Goal: Task Accomplishment & Management: Complete application form

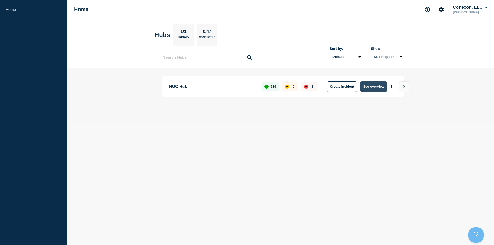
click at [376, 88] on button "See overview" at bounding box center [373, 87] width 27 height 10
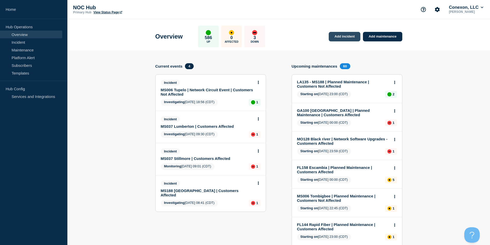
click at [343, 40] on link "Add incident" at bounding box center [345, 37] width 32 height 10
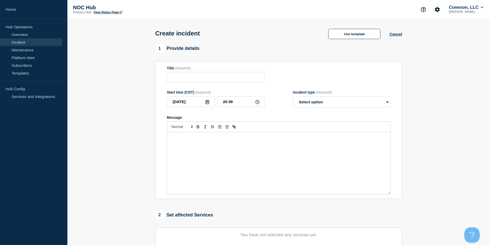
click at [338, 40] on div "Create incident Use template Cancel" at bounding box center [279, 31] width 259 height 25
click at [339, 37] on button "Use template" at bounding box center [354, 34] width 52 height 10
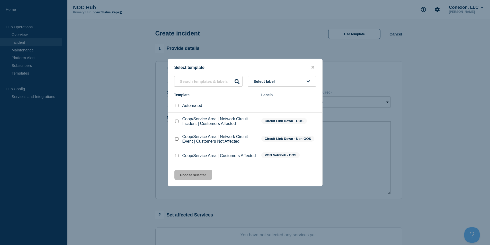
click at [179, 158] on div "Coop/Service Area | Customers Affected" at bounding box center [215, 155] width 82 height 5
click at [175, 155] on div at bounding box center [176, 155] width 5 height 5
click at [177, 157] on input "Coop/Service Area | Customers Affected checkbox" at bounding box center [176, 155] width 3 height 3
checkbox input "true"
click at [191, 180] on button "Choose selected" at bounding box center [194, 175] width 38 height 10
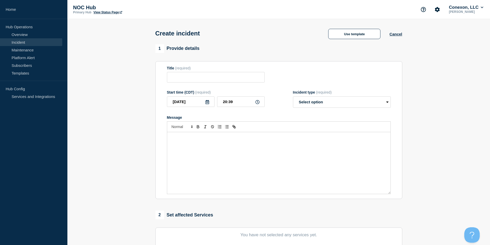
type input "Coop/Service Area | Customers Affected"
select select "investigating"
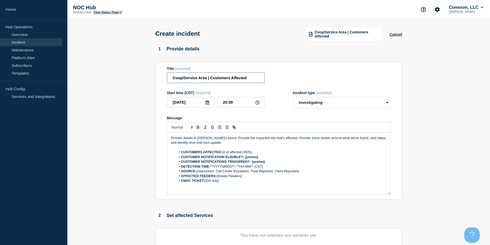
drag, startPoint x: 206, startPoint y: 82, endPoint x: 197, endPoint y: 81, distance: 9.0
click at [197, 81] on input "Coop/Service Area | Customers Affected" at bounding box center [216, 78] width 98 height 11
drag, startPoint x: 206, startPoint y: 80, endPoint x: 151, endPoint y: 83, distance: 55.2
click at [151, 83] on section "1 Provide details Title (required) Coop/Service Area | Customers Affected Start…" at bounding box center [278, 192] width 423 height 295
type input "MS037 BigLevel | Customers Affected"
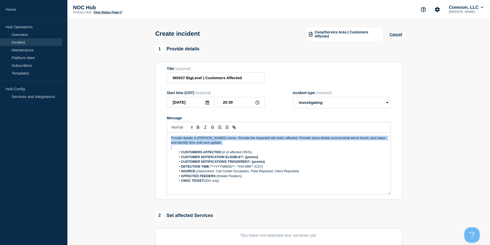
drag, startPoint x: 223, startPoint y: 144, endPoint x: 122, endPoint y: 135, distance: 101.8
click at [123, 135] on section "1 Provide details Title (required) MS037 BigLevel | Customers Affected Start ti…" at bounding box center [278, 192] width 423 height 295
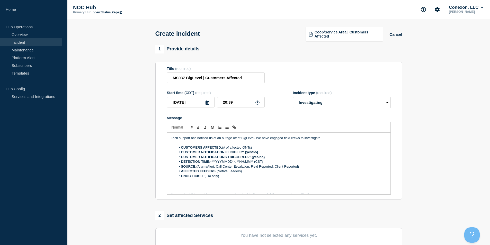
drag, startPoint x: 256, startPoint y: 150, endPoint x: 222, endPoint y: 149, distance: 33.2
click at [222, 149] on li "CUSTOMERS AFFECTED: (# of affected ONTs)" at bounding box center [281, 147] width 211 height 5
drag, startPoint x: 263, startPoint y: 152, endPoint x: 245, endPoint y: 152, distance: 18.0
click at [245, 152] on li "CUSTOMER NOTIFICATION ELIGIBLE?: {yes/no}" at bounding box center [281, 152] width 211 height 5
drag, startPoint x: 269, startPoint y: 161, endPoint x: 257, endPoint y: 159, distance: 11.8
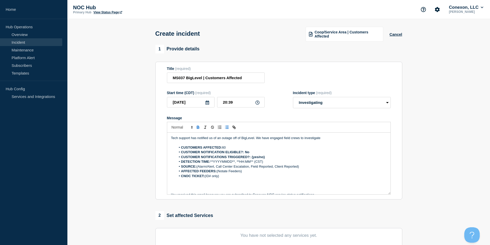
click at [257, 159] on ol "CUSTOMERS AFFECTED: 60 CUSTOMER NOTIFICATION ELIGIBLE?: No CUSTOMER NOTIFICATIO…" at bounding box center [279, 161] width 216 height 33
click at [267, 157] on li "CUSTOMER NOTIFICATIONS TRIGGERED?: {yes/no}" at bounding box center [281, 157] width 211 height 5
click at [271, 157] on li "CUSTOMER NOTIFICATIONS TRIGGERED?: {yes/no}" at bounding box center [281, 157] width 211 height 5
drag, startPoint x: 266, startPoint y: 156, endPoint x: 252, endPoint y: 158, distance: 14.0
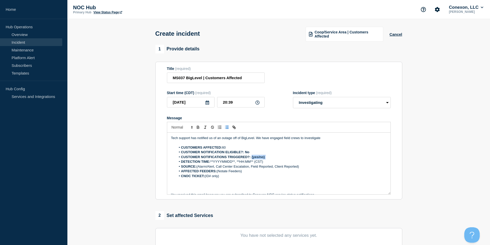
click at [252, 158] on li "CUSTOMER NOTIFICATIONS TRIGGERED?: {yes/no}" at bounding box center [281, 157] width 211 height 5
drag, startPoint x: 196, startPoint y: 103, endPoint x: 155, endPoint y: 103, distance: 40.7
click at [156, 103] on section "Title (required) MS037 BigLevel | Customers Affected Start time (CDT) (required…" at bounding box center [278, 131] width 247 height 138
drag, startPoint x: 212, startPoint y: 162, endPoint x: 236, endPoint y: 163, distance: 23.9
click at [236, 163] on li "DETECTION TIME: **YYYYMMDD**, **HH:MM** (CST)" at bounding box center [281, 162] width 211 height 5
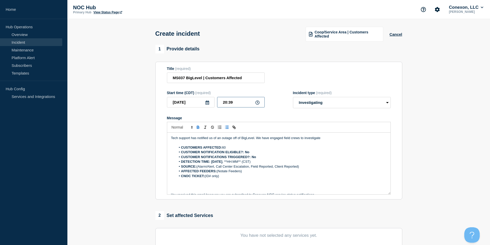
drag, startPoint x: 226, startPoint y: 100, endPoint x: 230, endPoint y: 144, distance: 43.4
click at [199, 99] on div "2025-09-01 20:39" at bounding box center [216, 102] width 98 height 11
drag, startPoint x: 230, startPoint y: 162, endPoint x: 247, endPoint y: 163, distance: 16.5
click at [247, 163] on li "DETECTION TIME: 2025-09-01 , **HH:MM** (CST)" at bounding box center [281, 162] width 211 height 5
drag, startPoint x: 306, startPoint y: 168, endPoint x: 198, endPoint y: 167, distance: 108.1
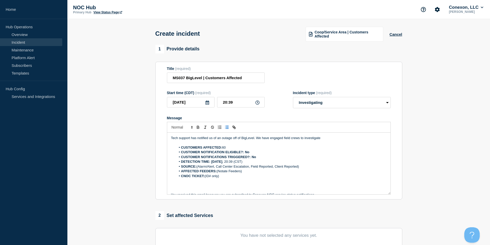
click at [198, 167] on li "SOURCE: (Alarm/Alert, Call Center Escalation, Field Reported, Client Reported)" at bounding box center [281, 166] width 211 height 5
drag, startPoint x: 249, startPoint y: 171, endPoint x: 218, endPoint y: 171, distance: 30.9
click at [218, 171] on li "AFFECTED FEEDERS: (Notate Feeders)" at bounding box center [281, 171] width 211 height 5
drag, startPoint x: 220, startPoint y: 175, endPoint x: 215, endPoint y: 175, distance: 4.9
click at [215, 175] on li "CNOC TICKET: (ID# only)" at bounding box center [281, 176] width 211 height 5
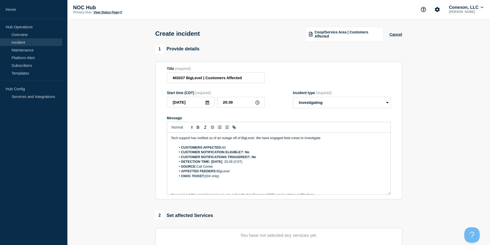
click at [223, 178] on li "CNOC TICKET: (ID# only)" at bounding box center [281, 176] width 211 height 5
drag, startPoint x: 222, startPoint y: 178, endPoint x: 206, endPoint y: 178, distance: 16.2
click at [206, 178] on li "CNOC TICKET: (ID# only)" at bounding box center [281, 176] width 211 height 5
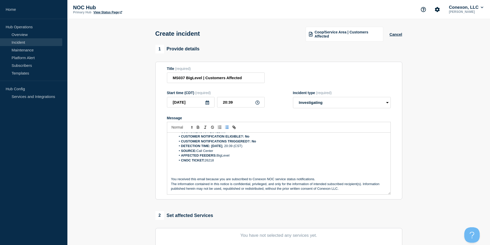
scroll to position [77, 0]
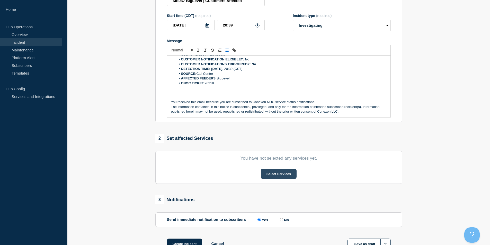
click at [286, 175] on button "Select Services" at bounding box center [279, 174] width 36 height 10
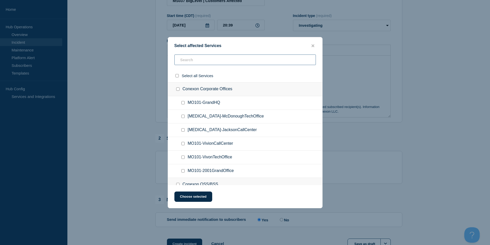
click at [189, 62] on input "text" at bounding box center [246, 60] width 142 height 11
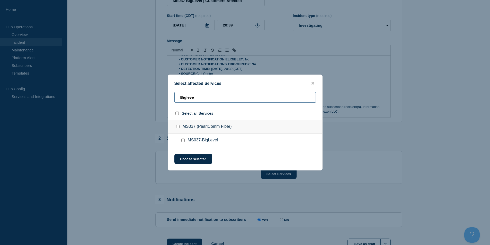
type input "Bigleve"
click at [185, 140] on div at bounding box center [183, 140] width 7 height 5
click at [183, 139] on input "MS037-BigLevel checkbox" at bounding box center [182, 140] width 3 height 3
checkbox input "true"
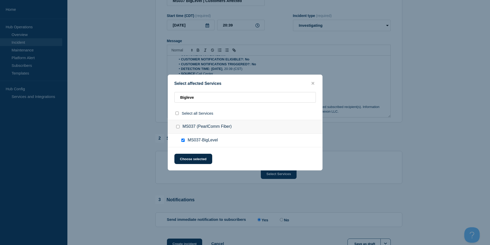
checkbox input "true"
click at [189, 155] on button "Choose selected" at bounding box center [194, 159] width 38 height 10
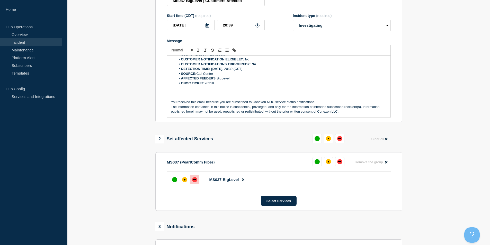
click at [194, 180] on div "down" at bounding box center [194, 179] width 3 height 1
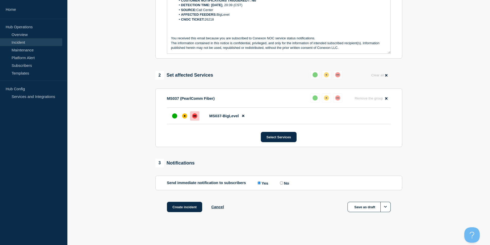
scroll to position [142, 0]
click at [184, 201] on div "1 Provide details Title (required) MS037 BigLevel | Customers Affected Start ti…" at bounding box center [278, 64] width 253 height 322
click at [185, 202] on button "Create incident" at bounding box center [185, 207] width 36 height 10
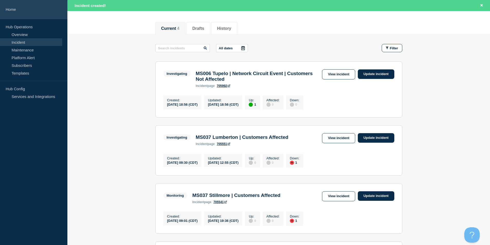
scroll to position [51, 0]
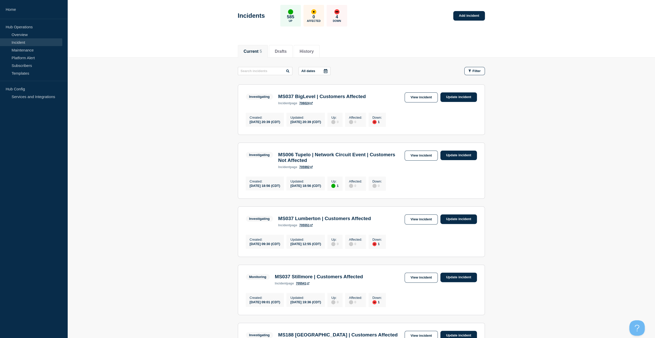
scroll to position [129, 0]
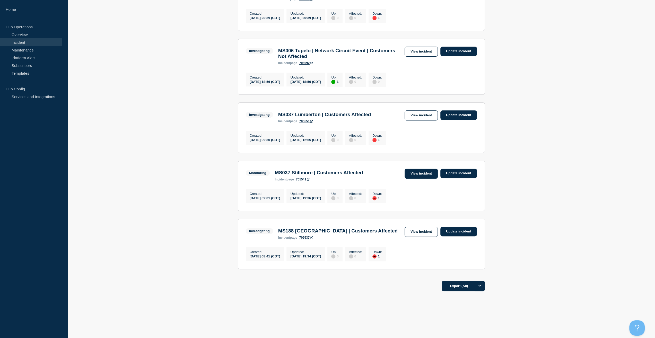
click at [411, 175] on link "View incident" at bounding box center [421, 174] width 33 height 10
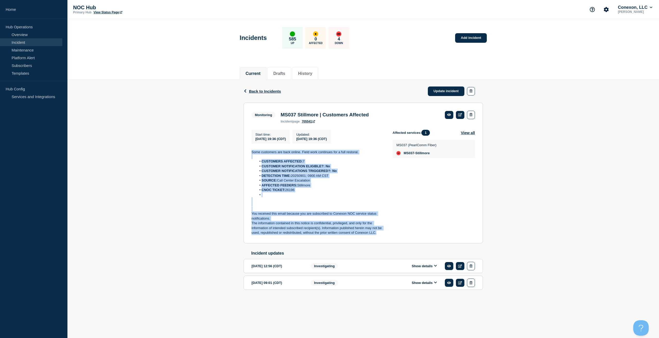
drag, startPoint x: 378, startPoint y: 233, endPoint x: 241, endPoint y: 153, distance: 158.8
click at [241, 153] on div "Back Back to Incidents Update incident Monitoring MS037 Stillmore | Customers A…" at bounding box center [363, 193] width 247 height 226
copy div "Some customers are back online. Field work continues for a full restoral. CUSTO…"
click at [437, 91] on link "Update incident" at bounding box center [446, 91] width 37 height 10
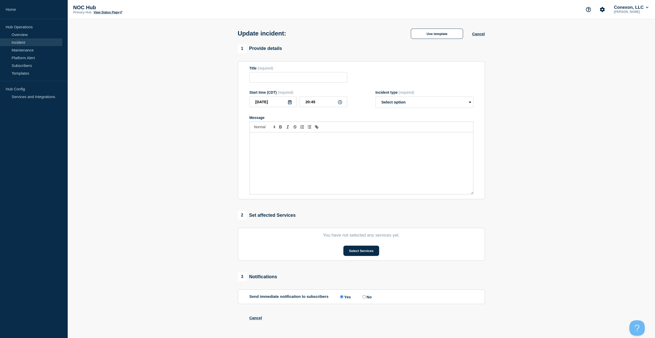
type input "MS037 Stillmore | Customers Affected"
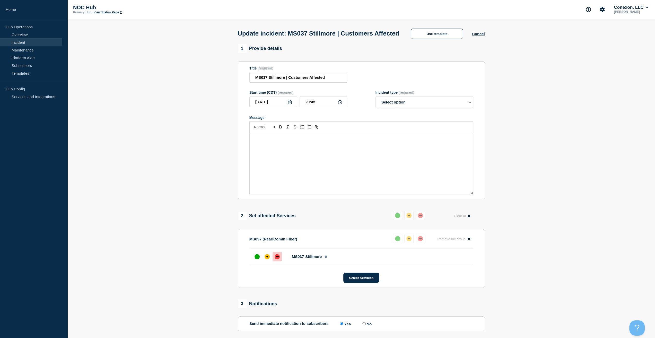
click at [355, 132] on div at bounding box center [361, 126] width 224 height 11
click at [404, 108] on select "Select option Investigating Identified Monitoring Resolved" at bounding box center [425, 102] width 98 height 11
select select "resolved"
click at [376, 106] on select "Select option Investigating Identified Monitoring Resolved" at bounding box center [425, 102] width 98 height 11
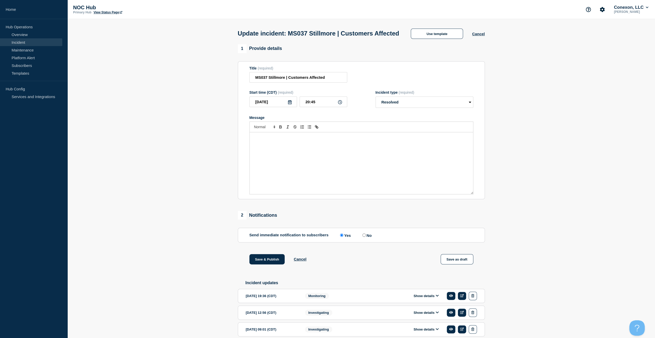
click at [376, 150] on div "Message" at bounding box center [361, 163] width 223 height 62
paste div "Message"
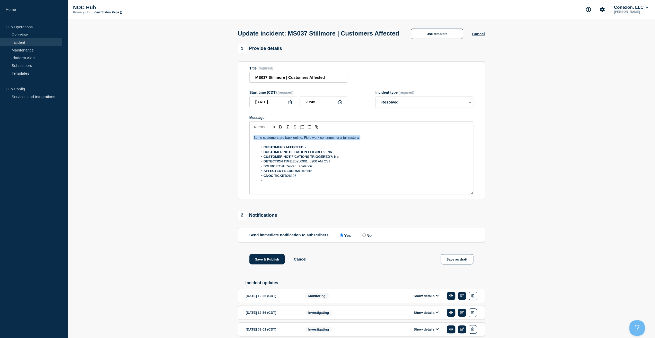
drag, startPoint x: 382, startPoint y: 149, endPoint x: 242, endPoint y: 144, distance: 140.4
click at [242, 144] on section "Title (required) MS037 Stillmore | Customers Affected Start time (CDT) (require…" at bounding box center [361, 130] width 247 height 138
click at [279, 245] on button "Save & Publish" at bounding box center [267, 259] width 36 height 10
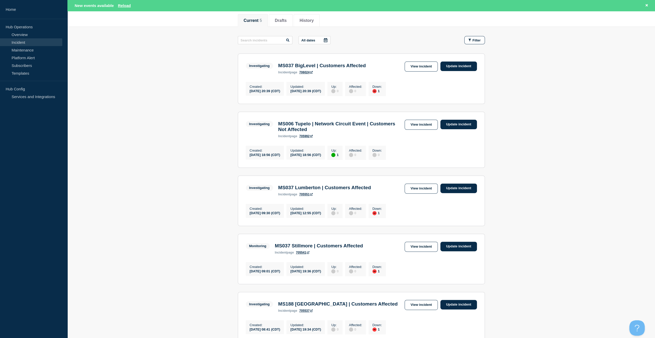
scroll to position [129, 0]
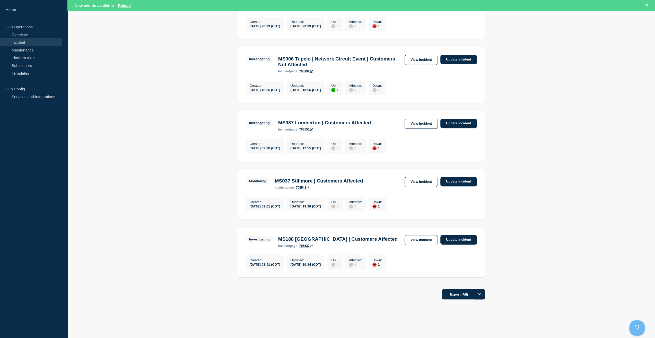
click at [427, 131] on div "Investigating MS037 Lumberton | Customers Affected incident page 705551 View in…" at bounding box center [361, 125] width 231 height 13
click at [428, 129] on link "View incident" at bounding box center [421, 124] width 33 height 10
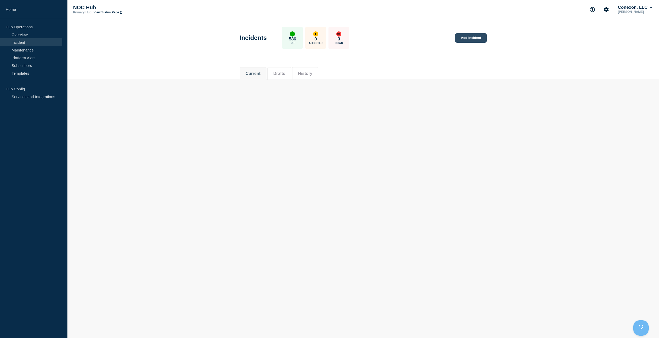
click at [468, 37] on link "Add incident" at bounding box center [471, 38] width 32 height 10
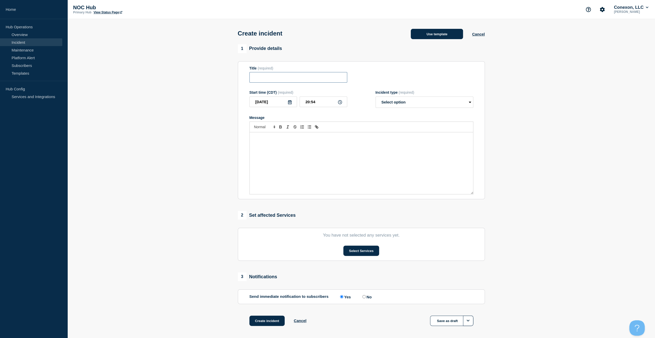
drag, startPoint x: 297, startPoint y: 74, endPoint x: 434, endPoint y: 38, distance: 141.6
click at [297, 74] on input "Title" at bounding box center [298, 77] width 98 height 11
click at [435, 37] on button "Use template" at bounding box center [437, 34] width 52 height 10
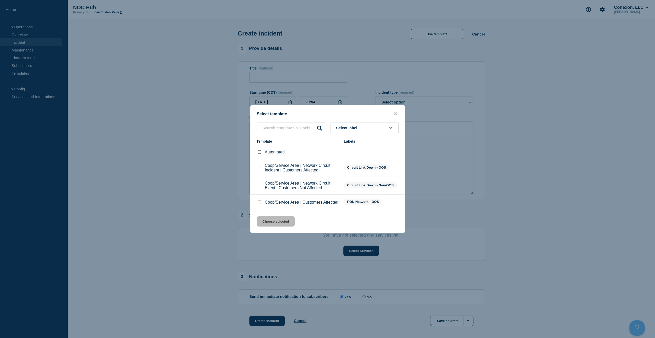
click at [260, 201] on div at bounding box center [259, 202] width 5 height 5
click at [258, 202] on input "Coop/Service Area | Customers Affected checkbox" at bounding box center [259, 202] width 3 height 3
checkbox input "true"
click at [271, 221] on button "Choose selected" at bounding box center [276, 221] width 38 height 10
type input "Coop/Service Area | Customers Affected"
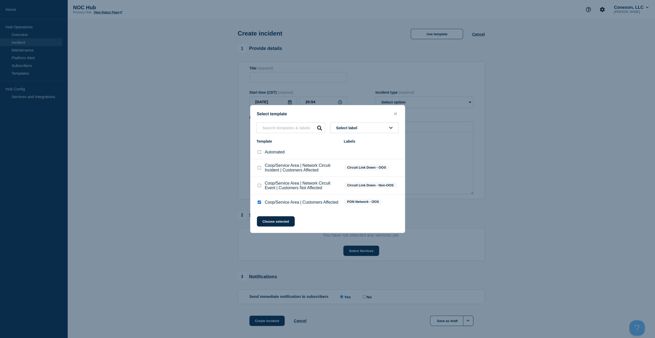
select select "investigating"
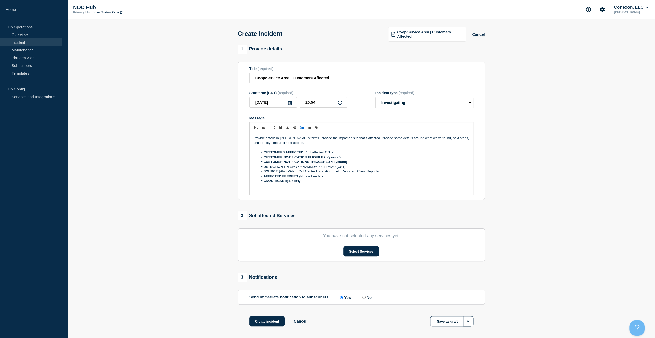
click at [300, 125] on button "Toggle ordered list" at bounding box center [302, 127] width 7 height 6
drag, startPoint x: 281, startPoint y: 80, endPoint x: 204, endPoint y: 84, distance: 76.8
click at [204, 84] on section "1 Provide details Title (required) Coop/Service Area | Customers Affected Start…" at bounding box center [361, 192] width 588 height 295
click at [292, 83] on input "Coop/Service Area | Customers Affected" at bounding box center [298, 78] width 98 height 11
drag, startPoint x: 255, startPoint y: 78, endPoint x: 275, endPoint y: 80, distance: 20.7
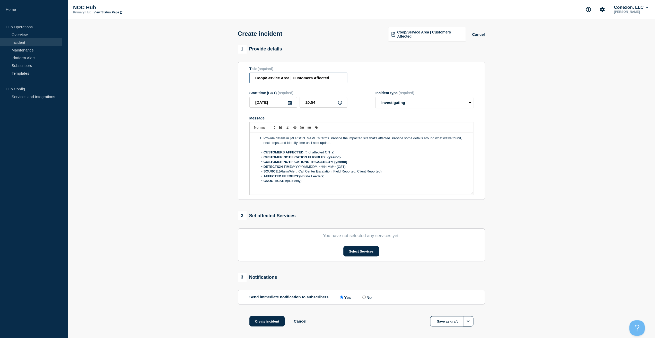
click at [256, 78] on input "Coop/Service Area | Customers Affected" at bounding box center [298, 78] width 98 height 11
drag, startPoint x: 289, startPoint y: 79, endPoint x: 192, endPoint y: 83, distance: 97.4
click at [193, 83] on section "1 Provide details Title (required) Coop/Service Area | Customers Affected Start…" at bounding box center [361, 192] width 588 height 295
type input "MS037 [PERSON_NAME] | Customers Affected"
drag, startPoint x: 328, startPoint y: 139, endPoint x: 328, endPoint y: 142, distance: 3.6
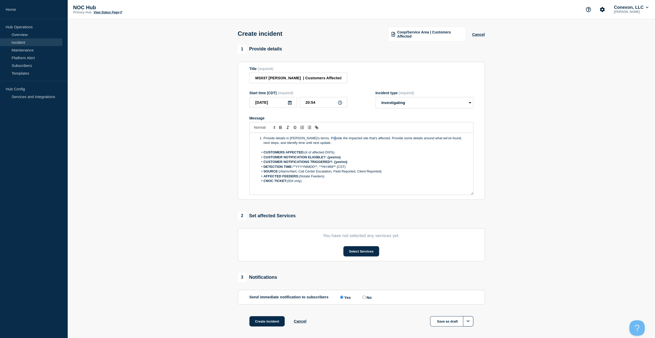
click at [327, 140] on li "Provide details in laymen's terms. Provide the impacted site that's affected. P…" at bounding box center [363, 141] width 211 height 10
drag, startPoint x: 318, startPoint y: 144, endPoint x: 177, endPoint y: 129, distance: 141.6
click at [177, 129] on section "1 Provide details Title (required) MS037 Maxie | Customers Affected Start time …" at bounding box center [361, 192] width 588 height 295
drag, startPoint x: 342, startPoint y: 149, endPoint x: 321, endPoint y: 157, distance: 23.0
click at [305, 148] on li "CUSTOMERS AFFECTED: (# of affected ONTs)" at bounding box center [363, 147] width 211 height 5
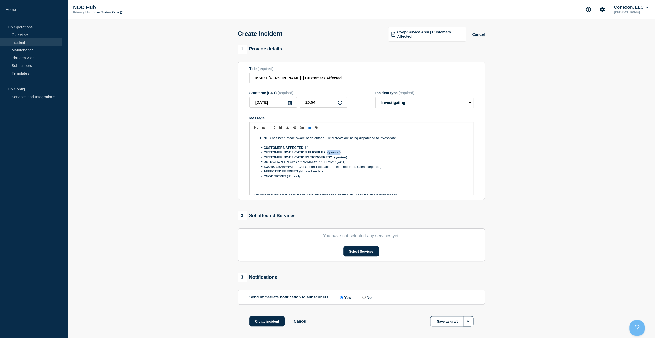
drag, startPoint x: 347, startPoint y: 151, endPoint x: 327, endPoint y: 152, distance: 20.1
click at [327, 152] on li "CUSTOMER NOTIFICATION ELIGIBLE?: {yes/no}" at bounding box center [363, 152] width 211 height 5
drag, startPoint x: 351, startPoint y: 156, endPoint x: 334, endPoint y: 157, distance: 16.5
click at [334, 157] on li "CUSTOMER NOTIFICATIONS TRIGGERED?: {yes/no}" at bounding box center [363, 157] width 211 height 5
drag, startPoint x: 277, startPoint y: 102, endPoint x: 226, endPoint y: 107, distance: 51.7
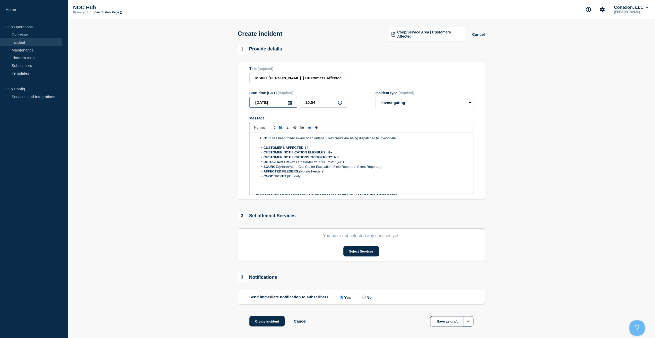
click at [216, 102] on section "1 Provide details Title (required) MS037 Maxie | Customers Affected Start time …" at bounding box center [361, 192] width 588 height 295
drag, startPoint x: 318, startPoint y: 162, endPoint x: 294, endPoint y: 162, distance: 23.7
click at [294, 162] on li "DETECTION TIME: **YYYYMMDD**, **HH:MM** (CST)" at bounding box center [363, 162] width 211 height 5
drag, startPoint x: 323, startPoint y: 101, endPoint x: 289, endPoint y: 109, distance: 35.3
click at [285, 103] on div "2025-09-01 20:54" at bounding box center [298, 102] width 98 height 11
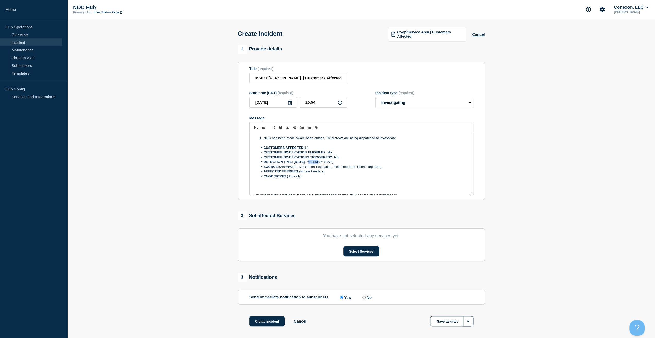
drag, startPoint x: 313, startPoint y: 162, endPoint x: 325, endPoint y: 162, distance: 11.6
click at [325, 162] on li "DETECTION TIME: 2025-09-01 , **HH:MM** (CST)" at bounding box center [363, 162] width 211 height 5
drag, startPoint x: 312, startPoint y: 161, endPoint x: 328, endPoint y: 162, distance: 16.0
click at [328, 162] on li "DETECTION TIME: 2025-09-01 , **HH:MM** (CST)" at bounding box center [363, 162] width 211 height 5
drag, startPoint x: 387, startPoint y: 168, endPoint x: 280, endPoint y: 169, distance: 107.6
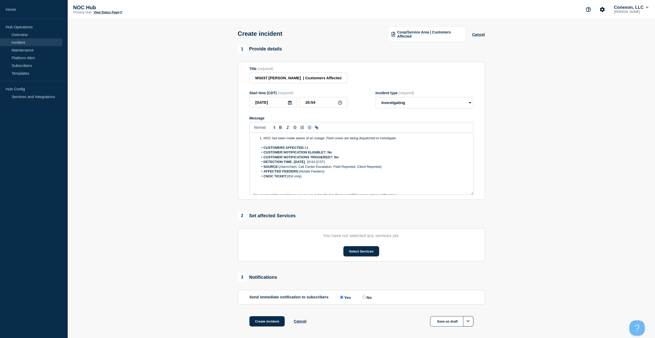
click at [280, 169] on li "SOURCE: (Alarm/Alert, Call Center Escalation, Field Reported, Client Reported)" at bounding box center [363, 166] width 211 height 5
drag, startPoint x: 331, startPoint y: 171, endPoint x: 300, endPoint y: 172, distance: 30.6
click at [300, 172] on li "AFFECTED FEEDERS: (Notate Feeders)" at bounding box center [363, 171] width 211 height 5
drag, startPoint x: 312, startPoint y: 180, endPoint x: 289, endPoint y: 177, distance: 23.4
click at [289, 177] on div "NOC has been made aware of an outage. Field crews are being dispatched to inves…" at bounding box center [361, 164] width 223 height 62
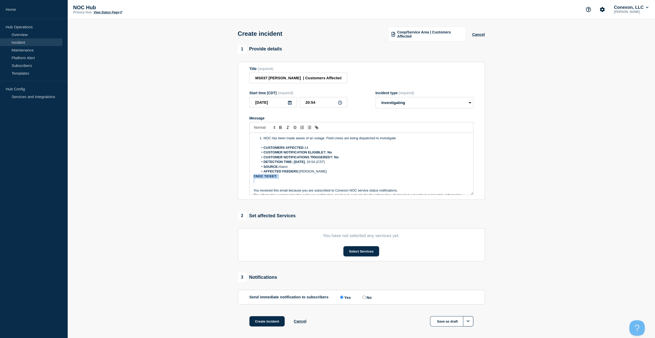
drag, startPoint x: 284, startPoint y: 179, endPoint x: 251, endPoint y: 177, distance: 33.0
click at [251, 177] on div "NOC has been made aware of an outage. Field crews are being dispatched to inves…" at bounding box center [361, 164] width 223 height 62
click at [292, 176] on li "CNOC:" at bounding box center [363, 176] width 211 height 5
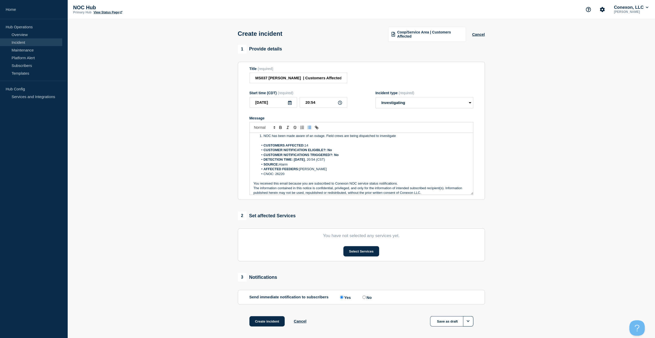
scroll to position [6, 0]
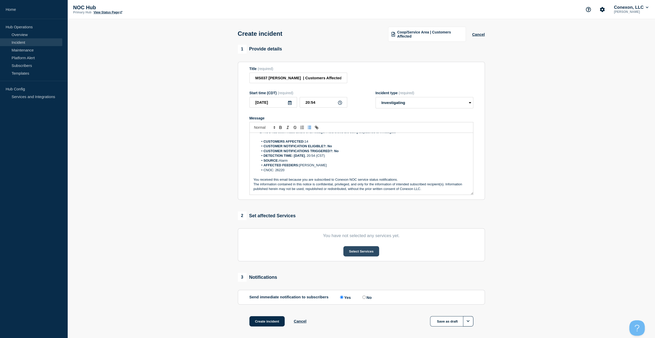
click at [361, 245] on button "Select Services" at bounding box center [361, 251] width 36 height 10
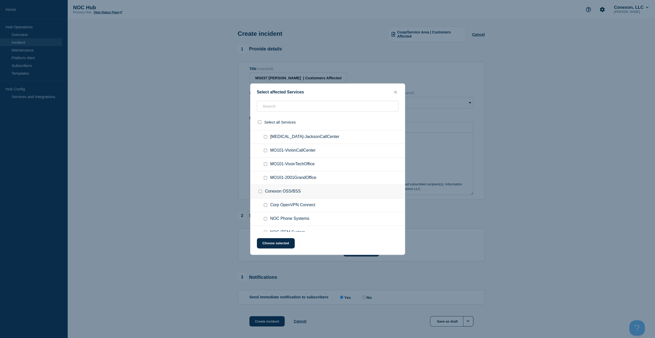
scroll to position [0, 0]
click at [278, 106] on input "text" at bounding box center [328, 106] width 142 height 11
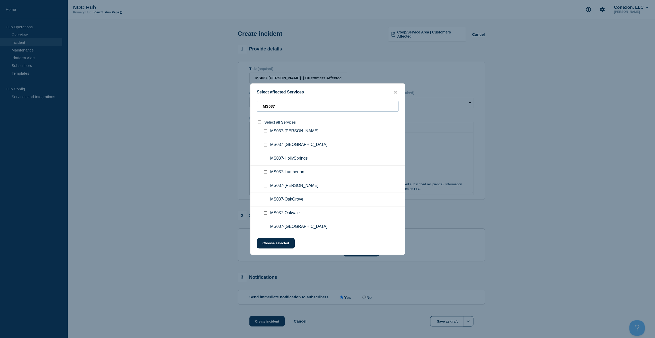
scroll to position [103, 0]
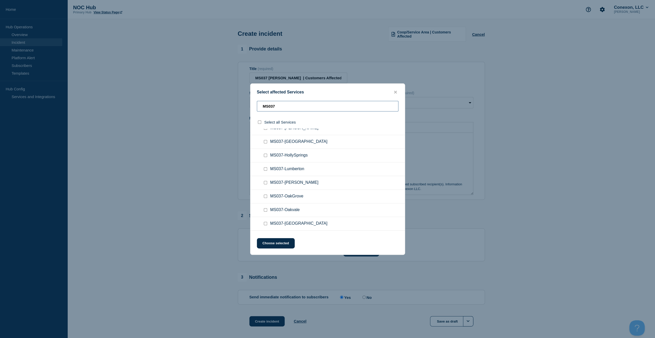
type input "MS037"
click at [264, 181] on input "MS037-Maxie checkbox" at bounding box center [265, 182] width 3 height 3
checkbox input "true"
click at [277, 242] on button "Choose selected" at bounding box center [276, 243] width 38 height 10
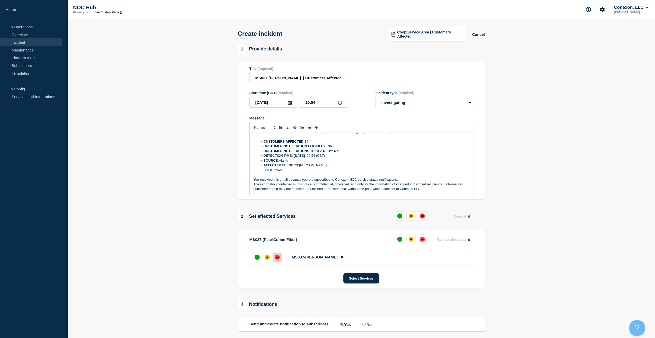
click at [277, 245] on div "down" at bounding box center [277, 257] width 5 height 5
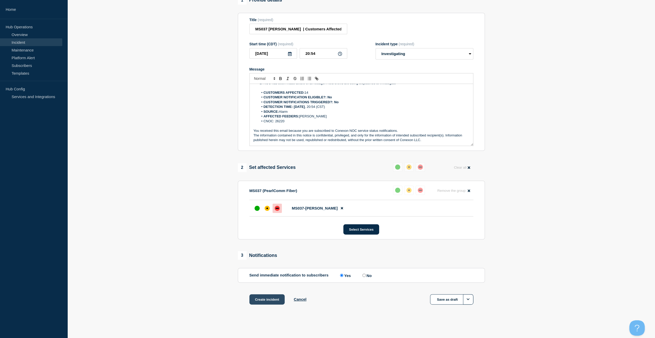
click at [267, 245] on button "Create incident" at bounding box center [267, 299] width 36 height 10
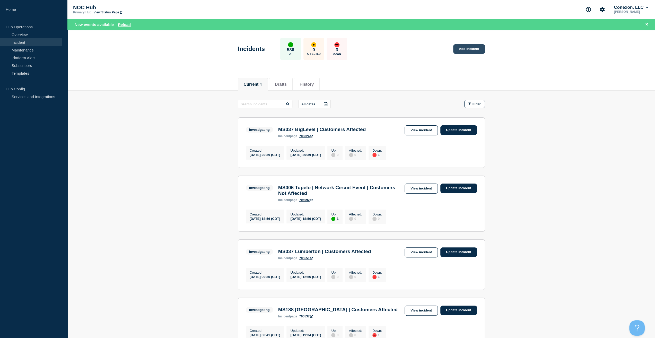
click at [460, 47] on link "Add incident" at bounding box center [469, 49] width 32 height 10
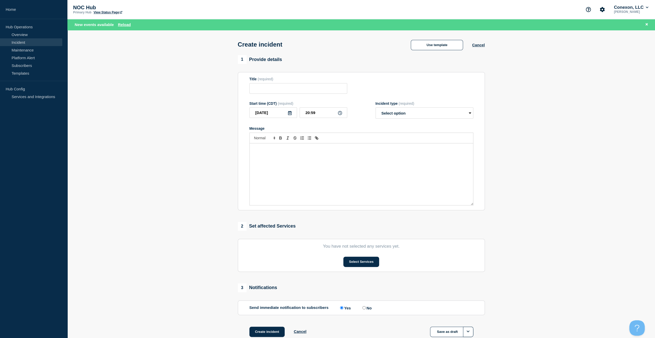
click at [436, 58] on div "1 Provide details" at bounding box center [361, 59] width 247 height 9
click at [437, 49] on button "Use template" at bounding box center [437, 45] width 52 height 10
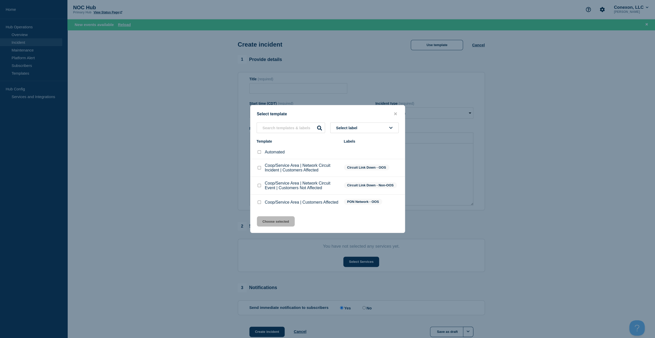
click at [262, 203] on div "Coop/Service Area | Customers Affected" at bounding box center [298, 202] width 82 height 5
click at [258, 201] on div at bounding box center [259, 202] width 5 height 5
click at [258, 204] on input "Coop/Service Area | Customers Affected checkbox" at bounding box center [259, 202] width 3 height 3
checkbox input "true"
click at [267, 219] on button "Choose selected" at bounding box center [276, 221] width 38 height 10
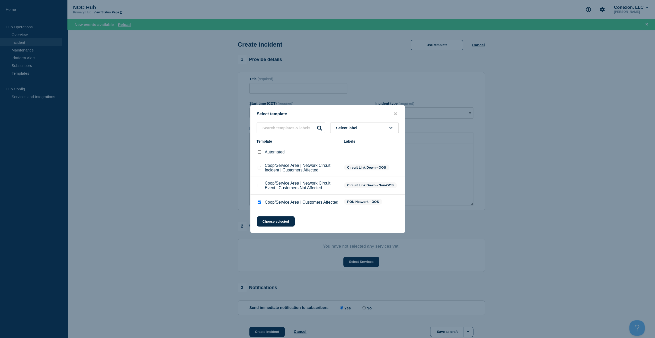
type input "Coop/Service Area | Customers Affected"
select select "investigating"
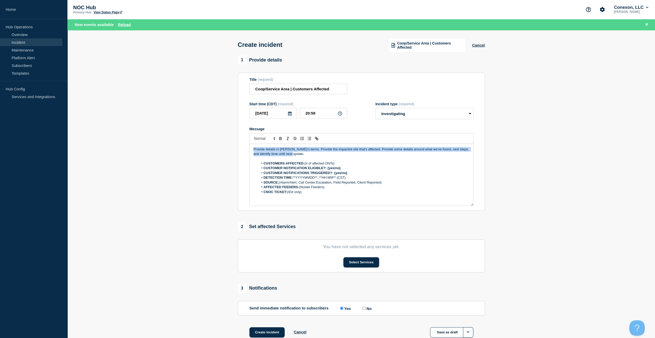
drag, startPoint x: 330, startPoint y: 155, endPoint x: 235, endPoint y: 140, distance: 96.7
click at [236, 140] on div "1 Provide details Title (required) Coop/Service Area | Customers Affected Start…" at bounding box center [361, 203] width 253 height 295
drag, startPoint x: 231, startPoint y: 138, endPoint x: 233, endPoint y: 136, distance: 2.9
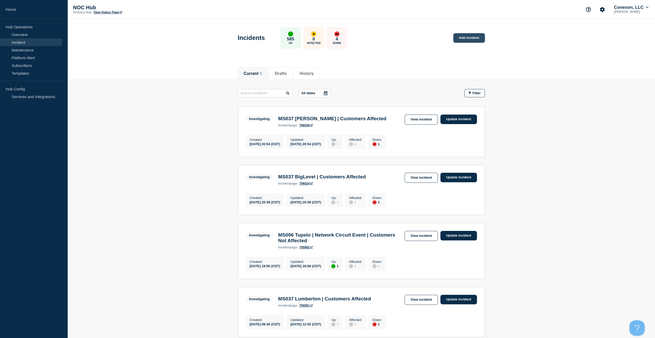
click at [464, 35] on link "Add incident" at bounding box center [469, 38] width 32 height 10
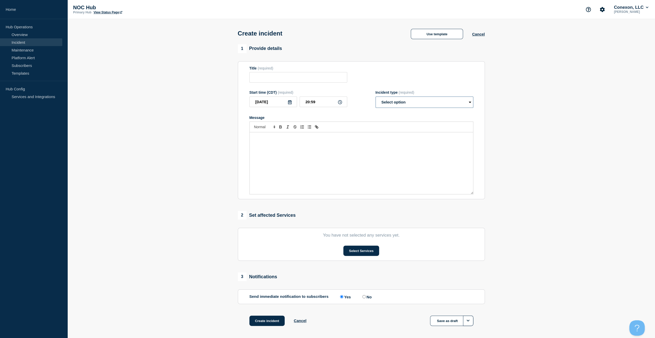
click at [386, 101] on select "Select option Investigating Identified Monitoring" at bounding box center [425, 102] width 98 height 11
click at [433, 35] on button "Use template" at bounding box center [437, 34] width 52 height 10
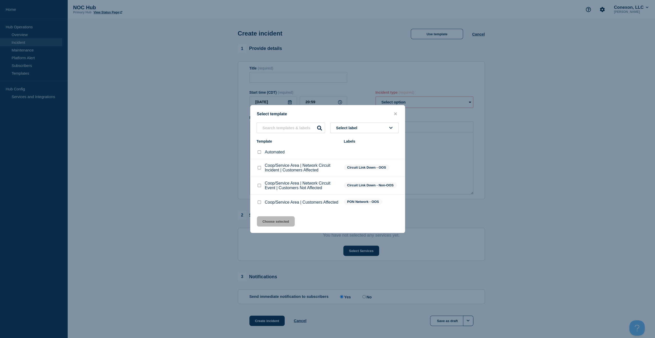
click at [262, 204] on div "Coop/Service Area | Customers Affected" at bounding box center [298, 202] width 82 height 5
click at [261, 204] on div at bounding box center [259, 202] width 5 height 5
click at [260, 204] on input "Coop/Service Area | Customers Affected checkbox" at bounding box center [259, 202] width 3 height 3
checkbox input "true"
click at [265, 220] on button "Choose selected" at bounding box center [276, 221] width 38 height 10
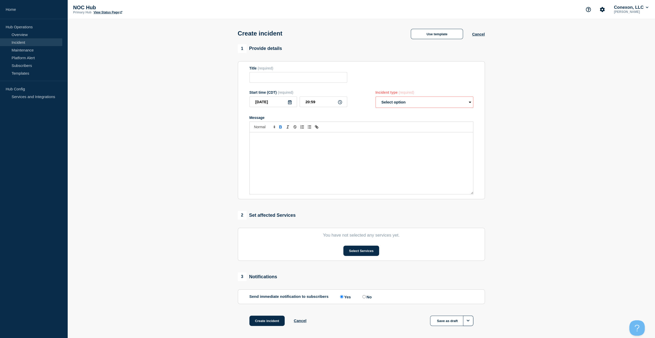
type input "Coop/Service Area | Customers Affected"
select select "investigating"
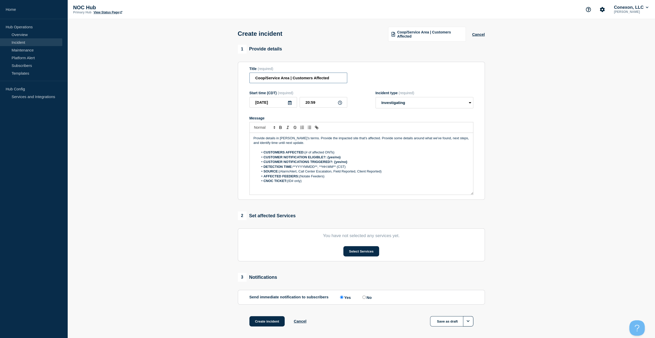
drag, startPoint x: 289, startPoint y: 79, endPoint x: 195, endPoint y: 82, distance: 93.7
click at [197, 81] on section "1 Provide details Title (required) Coop/Service Area | Customers Affected Start…" at bounding box center [361, 192] width 588 height 295
type input "MS027 Bassfield | Customers Affected"
drag, startPoint x: 319, startPoint y: 144, endPoint x: 202, endPoint y: 132, distance: 117.4
click at [202, 132] on section "1 Provide details Title (required) MS027 Bassfield | Customers Affected Start t…" at bounding box center [361, 192] width 588 height 295
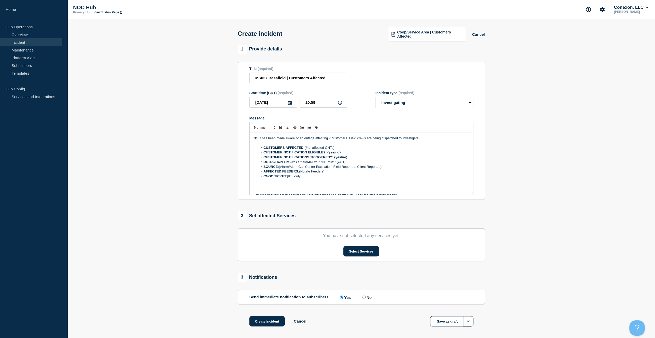
drag, startPoint x: 340, startPoint y: 148, endPoint x: 306, endPoint y: 148, distance: 34.7
click at [306, 148] on li "CUSTOMERS AFFECTED: (# of affected ONTs)" at bounding box center [363, 147] width 211 height 5
drag, startPoint x: 349, startPoint y: 152, endPoint x: 328, endPoint y: 153, distance: 21.1
click at [328, 153] on li "CUSTOMER NOTIFICATION ELIGIBLE?: {yes/no}" at bounding box center [363, 152] width 211 height 5
drag, startPoint x: 356, startPoint y: 157, endPoint x: 334, endPoint y: 158, distance: 22.2
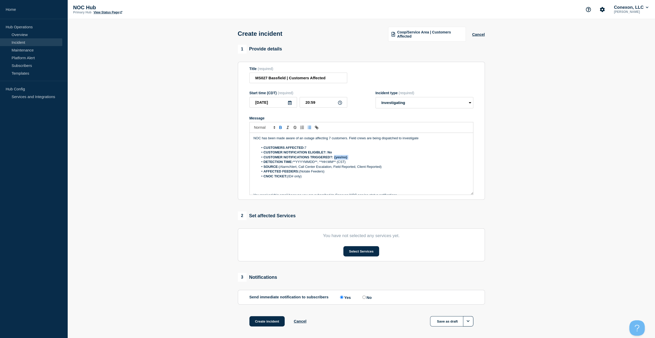
click at [334, 158] on li "CUSTOMER NOTIFICATIONS TRIGGERED?: {yes/no}" at bounding box center [363, 157] width 211 height 5
drag, startPoint x: 250, startPoint y: 103, endPoint x: 227, endPoint y: 105, distance: 24.1
click at [223, 102] on section "1 Provide details Title (required) MS027 Bassfield | Customers Affected Start t…" at bounding box center [361, 192] width 588 height 295
drag, startPoint x: 293, startPoint y: 162, endPoint x: 315, endPoint y: 162, distance: 21.9
click at [317, 163] on li "DETECTION TIME: **YYYYMMDD**, **HH:MM** (CST)" at bounding box center [363, 162] width 211 height 5
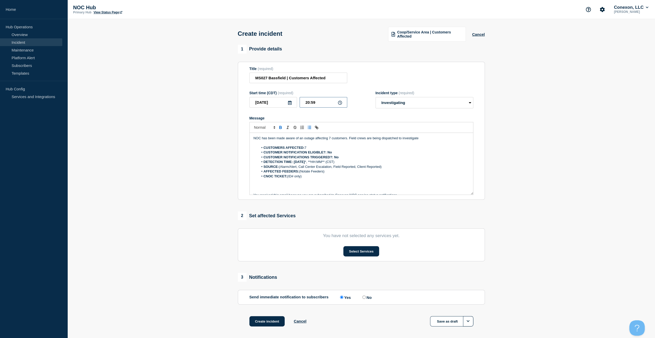
drag, startPoint x: 324, startPoint y: 101, endPoint x: 284, endPoint y: 105, distance: 40.4
click at [289, 103] on div "2025-09-01 20:59" at bounding box center [298, 102] width 98 height 11
drag, startPoint x: 314, startPoint y: 162, endPoint x: 329, endPoint y: 163, distance: 15.2
click at [329, 163] on li "DETECTION TIME: 2025-09-01 *, **HH:MM** (CST)" at bounding box center [363, 162] width 211 height 5
drag, startPoint x: 378, startPoint y: 167, endPoint x: 280, endPoint y: 166, distance: 98.3
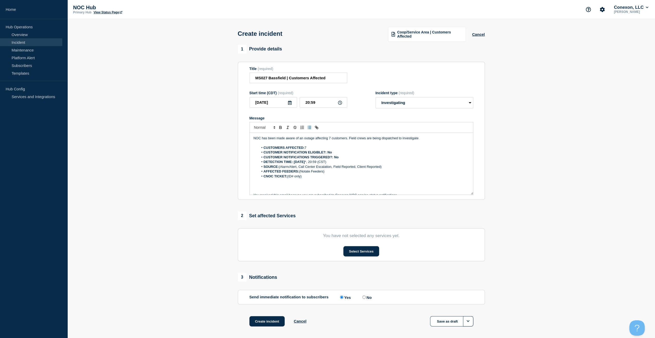
click at [280, 166] on li "SOURCE: (Alarm/Alert, Call Center Escalation, Field Reported, Client Reported)" at bounding box center [363, 166] width 211 height 5
drag, startPoint x: 320, startPoint y: 173, endPoint x: 300, endPoint y: 173, distance: 19.6
click at [300, 173] on li "AFFECTED FEEDERS: (Notate Feeders)" at bounding box center [363, 171] width 211 height 5
drag, startPoint x: 306, startPoint y: 178, endPoint x: 288, endPoint y: 178, distance: 18.0
click at [288, 178] on li "CNOC TICKET: (ID# only)" at bounding box center [363, 176] width 211 height 5
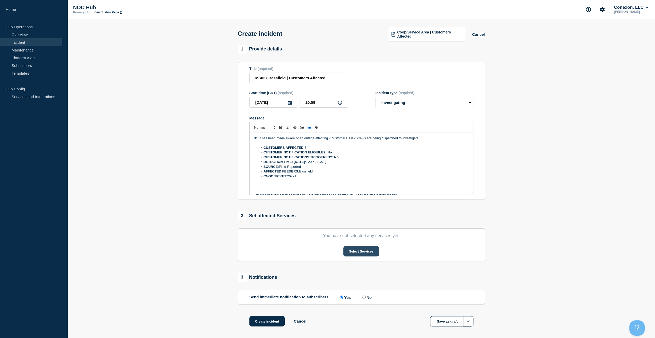
click at [357, 245] on button "Select Services" at bounding box center [361, 251] width 36 height 10
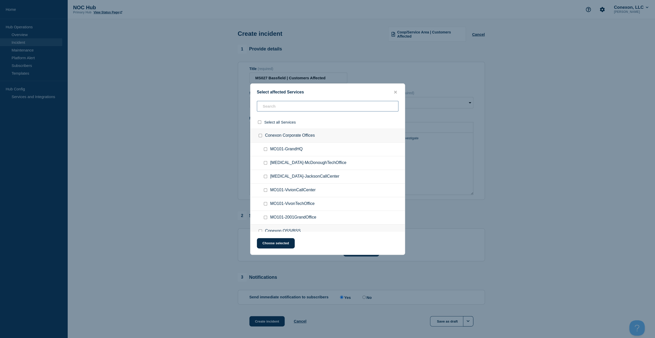
click at [317, 105] on input "text" at bounding box center [328, 106] width 142 height 11
type input "Pearl"
click at [262, 149] on ul "MS037-Bassfield" at bounding box center [327, 150] width 154 height 14
click at [264, 150] on input "MS037-Bassfield checkbox" at bounding box center [265, 148] width 3 height 3
checkbox input "true"
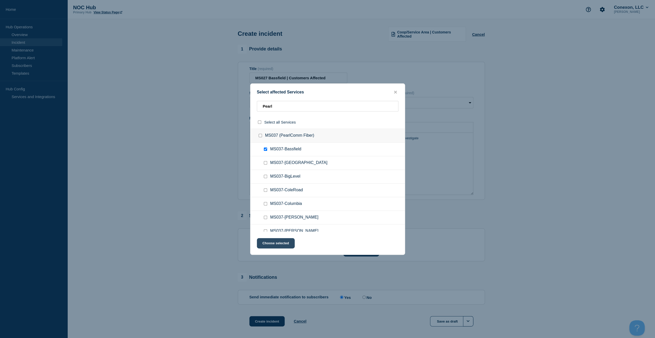
click at [274, 242] on button "Choose selected" at bounding box center [276, 243] width 38 height 10
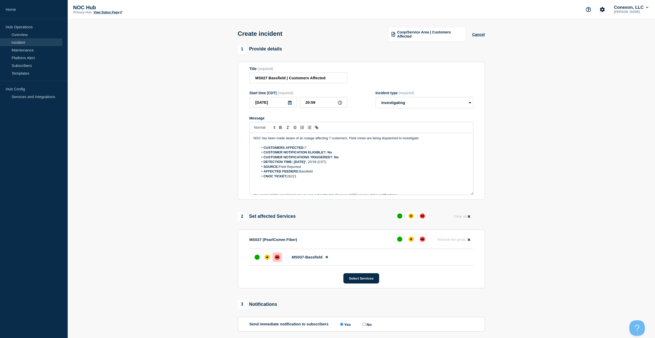
click at [279, 245] on div at bounding box center [277, 257] width 9 height 9
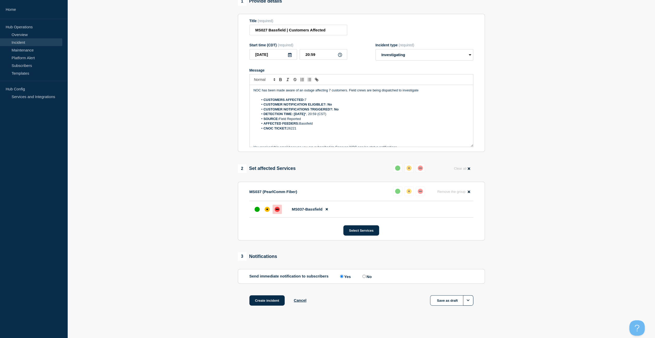
scroll to position [49, 0]
click at [258, 245] on button "Create incident" at bounding box center [267, 299] width 36 height 10
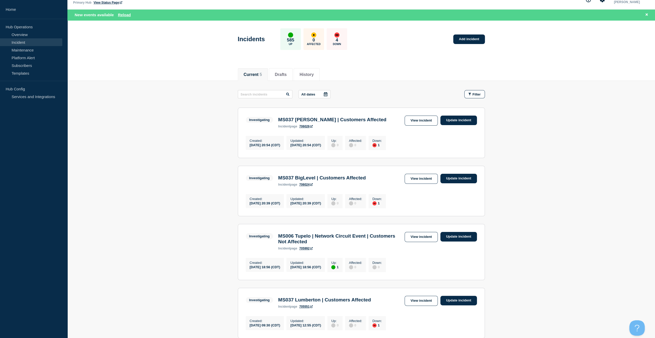
scroll to position [51, 0]
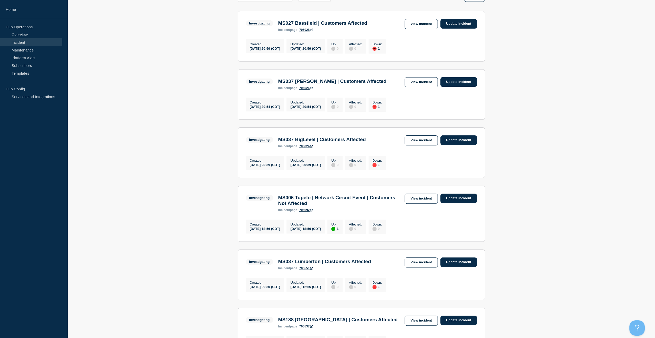
scroll to position [77, 0]
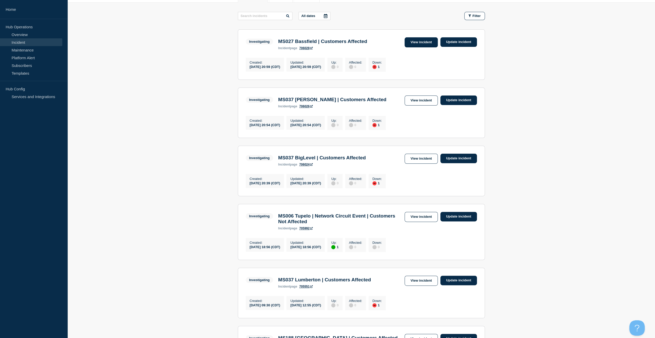
click at [416, 43] on link "View incident" at bounding box center [421, 42] width 33 height 10
